Goal: Download file/media

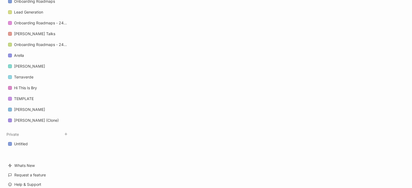
scroll to position [443, 0]
click at [28, 108] on div "[PERSON_NAME]" at bounding box center [29, 108] width 31 height 6
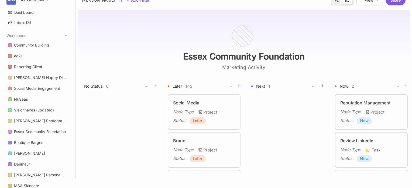
type input "[PERSON_NAME]"
type textarea "Roadmap"
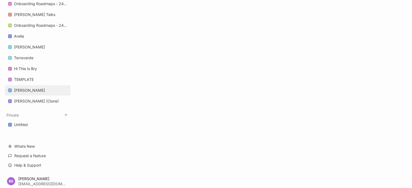
scroll to position [462, 0]
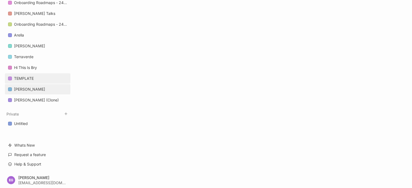
click at [22, 79] on div "TEMPLATE" at bounding box center [24, 78] width 20 height 6
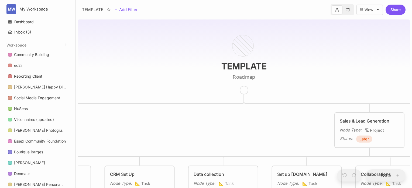
click at [365, 9] on div "View" at bounding box center [369, 10] width 9 height 4
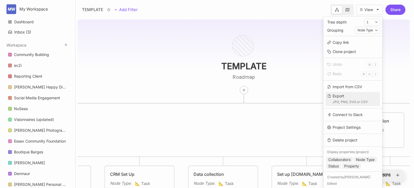
click at [347, 96] on div "Export JPG, PNG, SVG or CSV" at bounding box center [350, 99] width 35 height 12
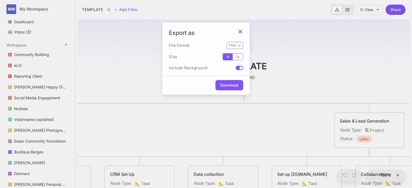
click at [238, 42] on select "JPG PNG SVG CSV" at bounding box center [235, 45] width 16 height 7
select select "csv"
click at [227, 42] on select "JPG PNG SVG CSV" at bounding box center [235, 45] width 16 height 7
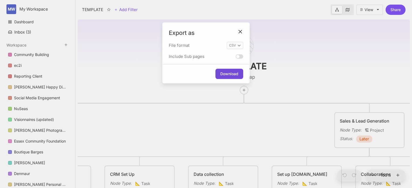
click at [229, 75] on button "Download" at bounding box center [230, 74] width 28 height 10
